Goal: Register for event/course

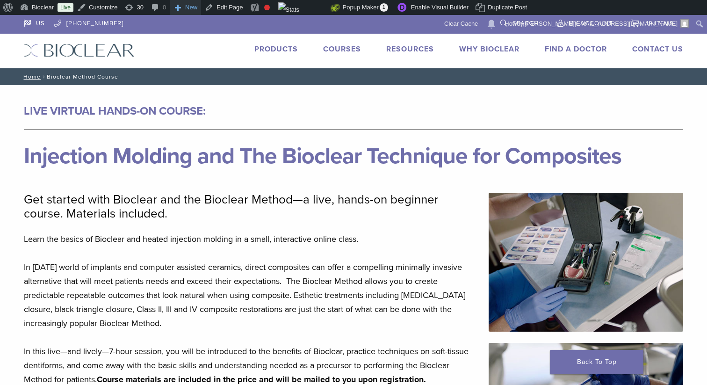
scroll to position [423, 0]
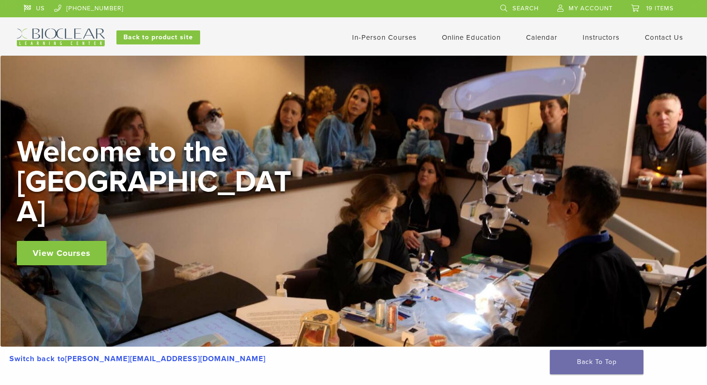
scroll to position [1487, 0]
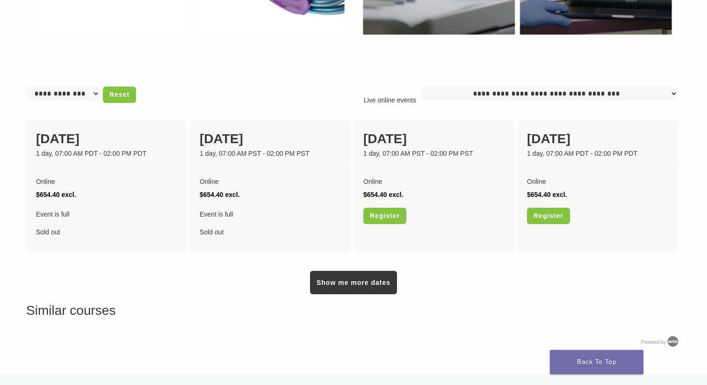
scroll to position [718, 0]
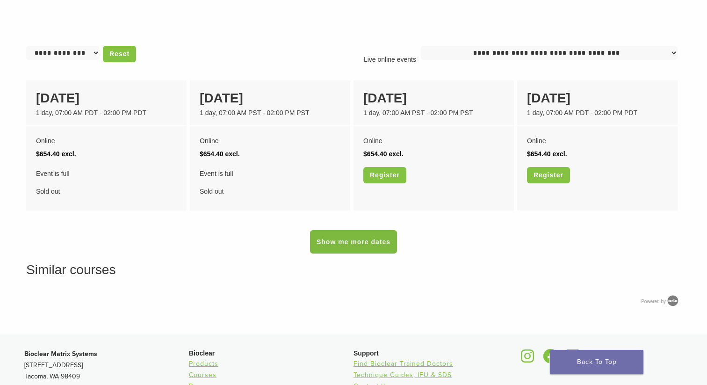
click at [339, 242] on link "Show me more dates" at bounding box center [353, 241] width 87 height 23
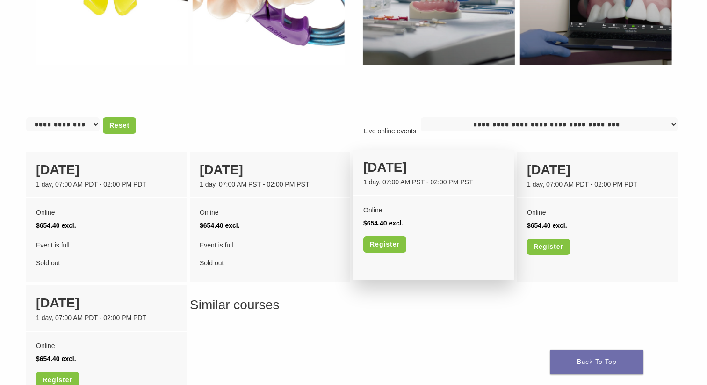
scroll to position [648, 0]
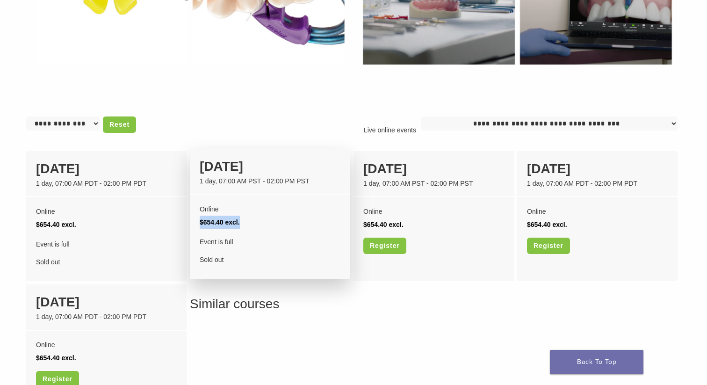
drag, startPoint x: 243, startPoint y: 225, endPoint x: 200, endPoint y: 224, distance: 43.1
click at [200, 224] on li "$654.40 excl." at bounding box center [270, 222] width 141 height 13
copy span "$654.40 excl."
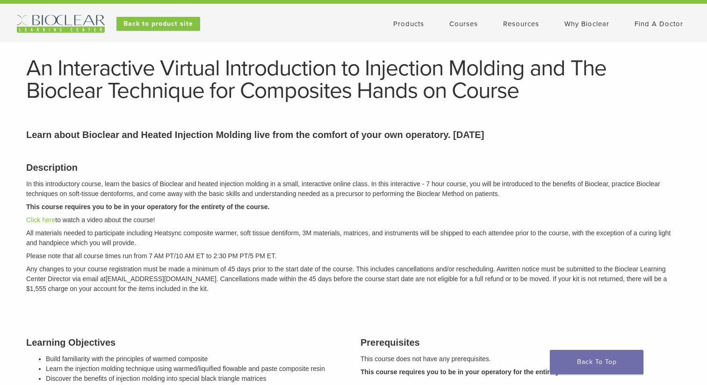
scroll to position [0, 0]
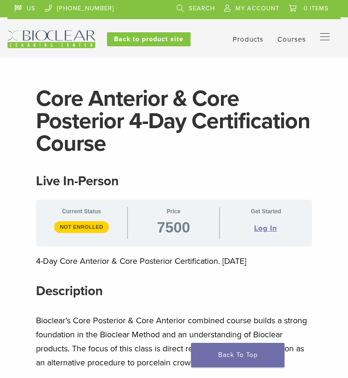
click at [56, 31] on img at bounding box center [51, 39] width 88 height 18
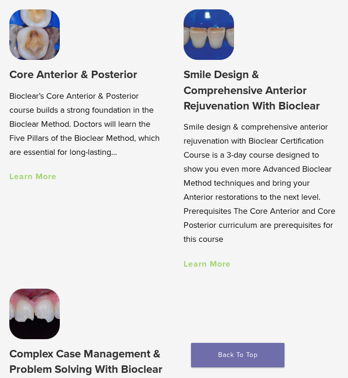
scroll to position [922, 0]
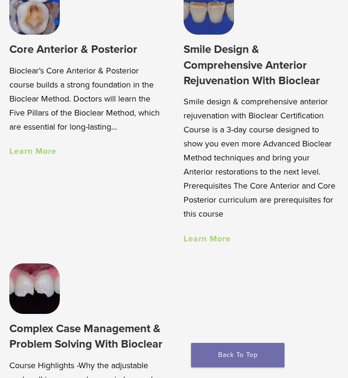
click at [48, 152] on link "Learn More" at bounding box center [32, 151] width 47 height 10
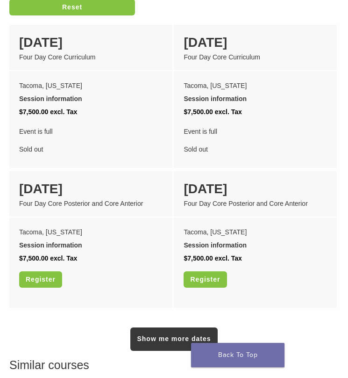
scroll to position [869, 0]
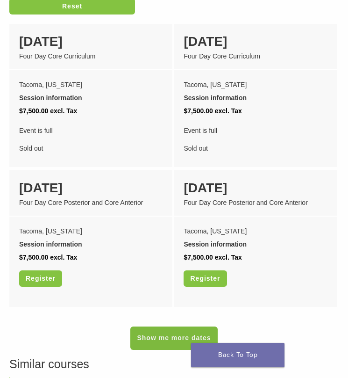
click at [162, 334] on link "Show me more dates" at bounding box center [174, 338] width 87 height 23
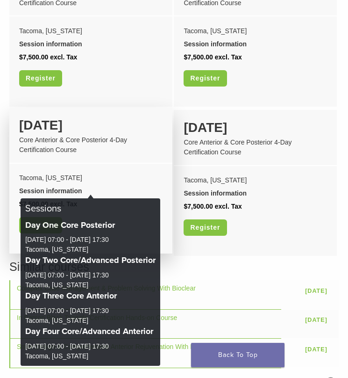
scroll to position [1389, 0]
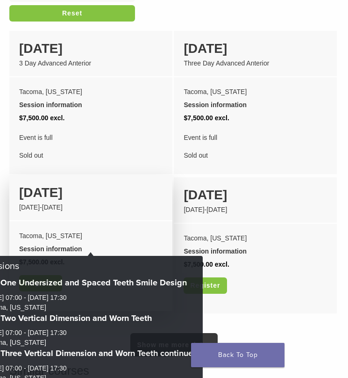
scroll to position [719, 0]
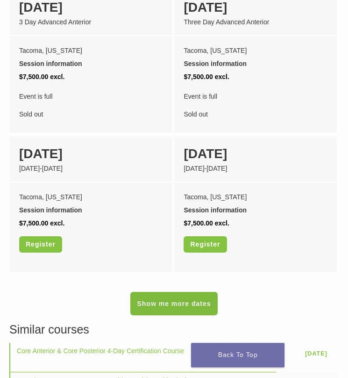
click at [195, 310] on link "Show me more dates" at bounding box center [174, 303] width 87 height 23
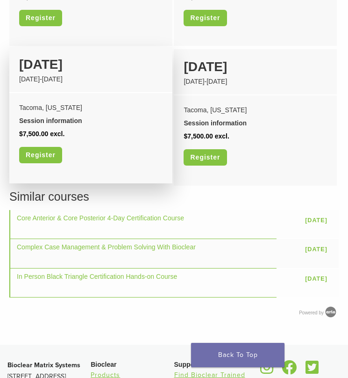
scroll to position [968, 0]
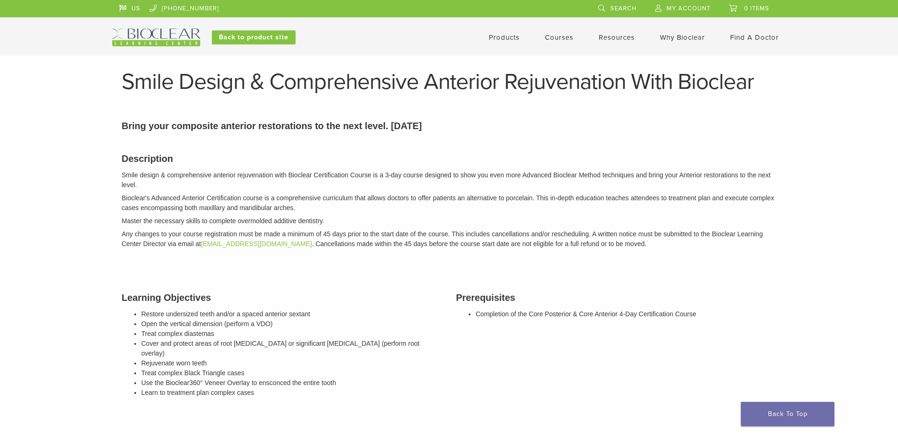
scroll to position [939, 0]
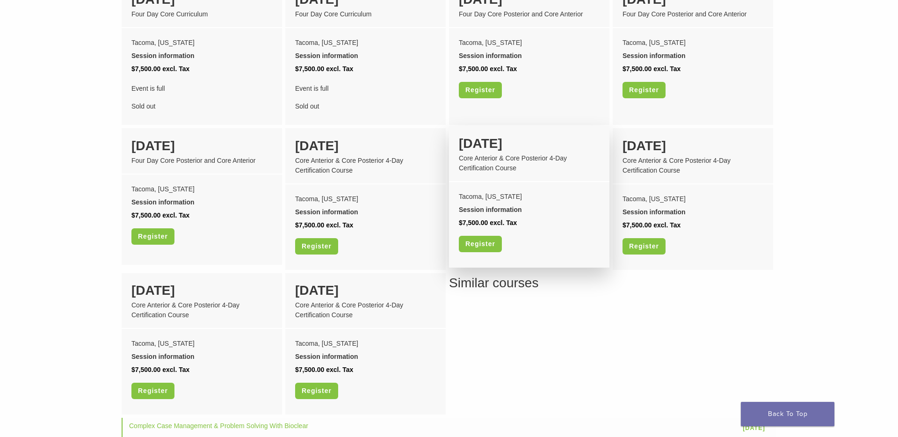
scroll to position [854, 0]
